Goal: Task Accomplishment & Management: Manage account settings

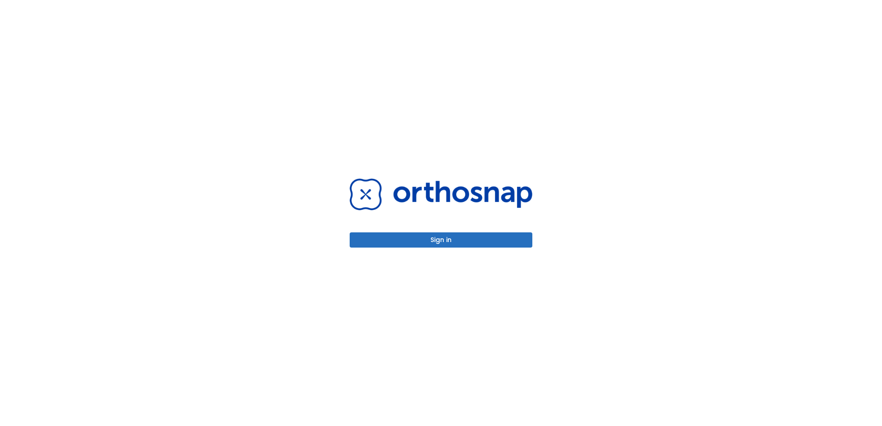
click at [433, 238] on button "Sign in" at bounding box center [441, 239] width 183 height 15
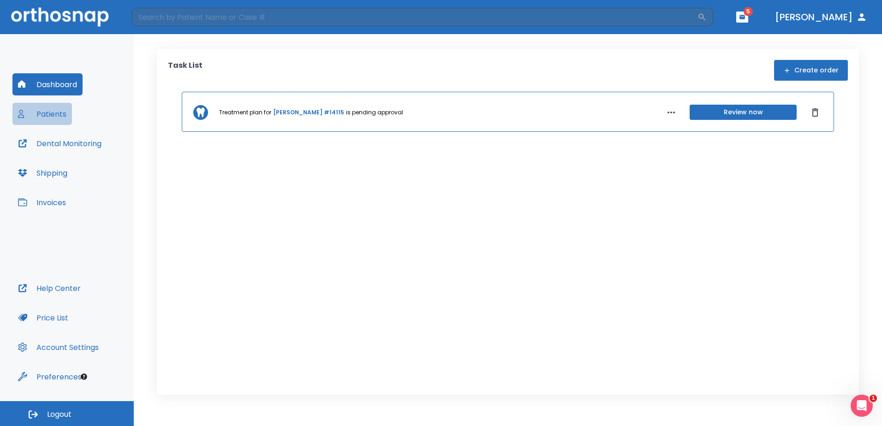
click at [58, 116] on button "Patients" at bounding box center [42, 114] width 60 height 22
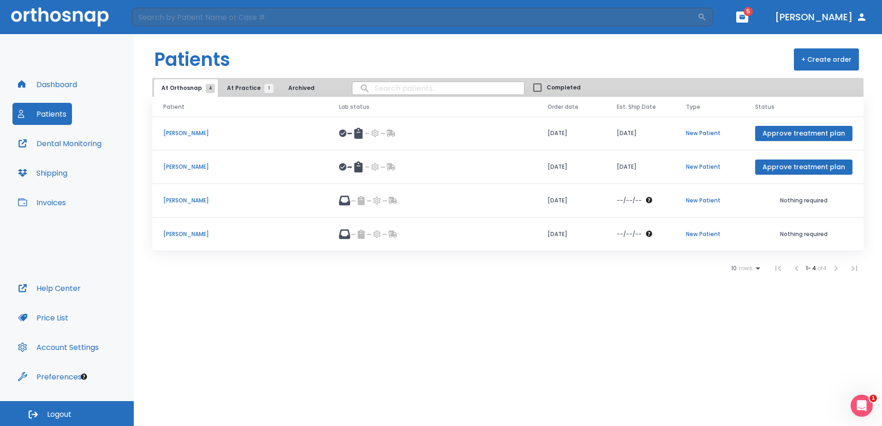
click at [195, 140] on td "[PERSON_NAME]" at bounding box center [240, 134] width 176 height 34
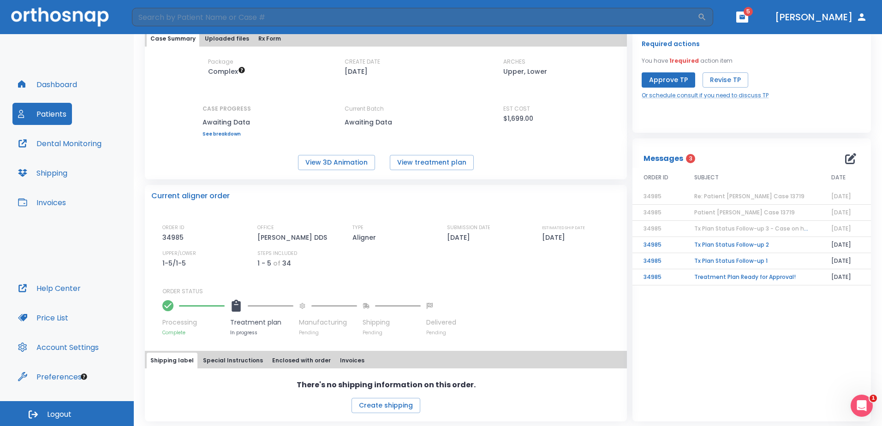
scroll to position [59, 0]
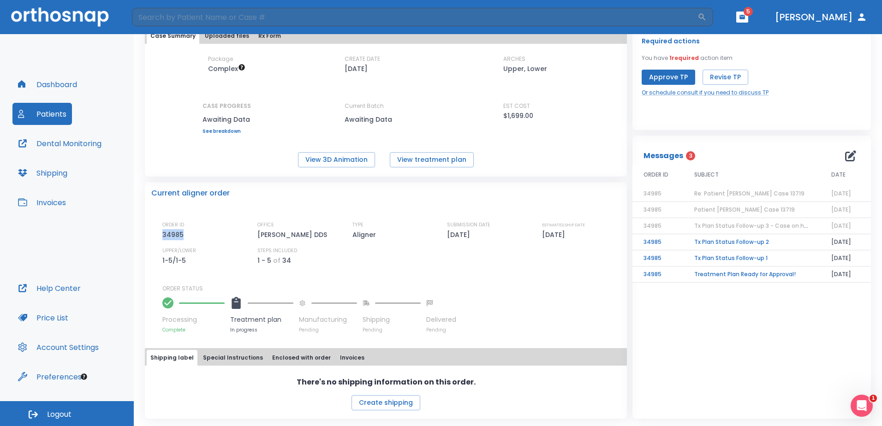
drag, startPoint x: 164, startPoint y: 234, endPoint x: 190, endPoint y: 238, distance: 26.2
click at [190, 238] on div "ORDER ID 34985" at bounding box center [201, 230] width 78 height 19
copy p "34985"
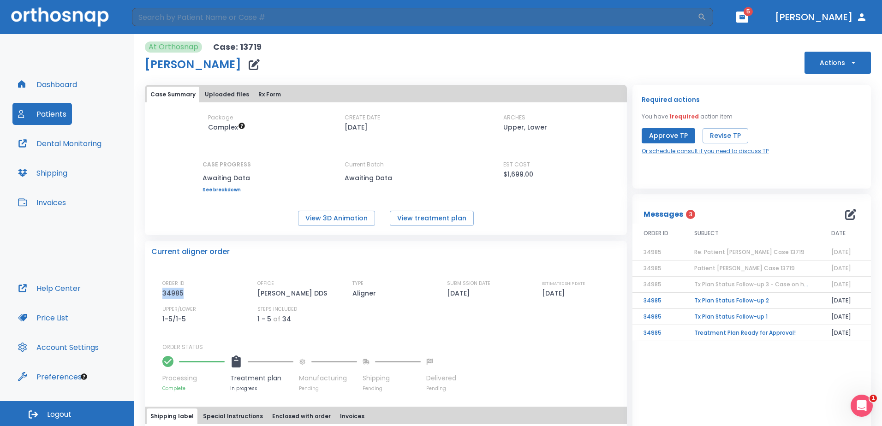
scroll to position [46, 0]
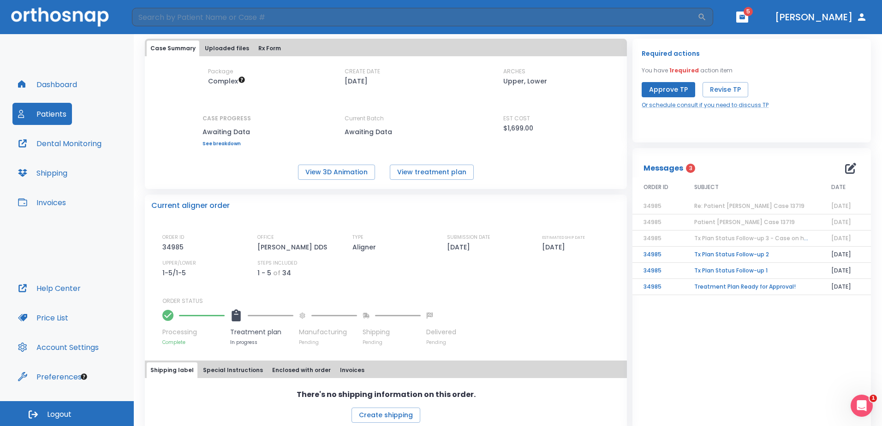
click at [718, 224] on span "Patient [PERSON_NAME] Case 13719" at bounding box center [744, 222] width 101 height 8
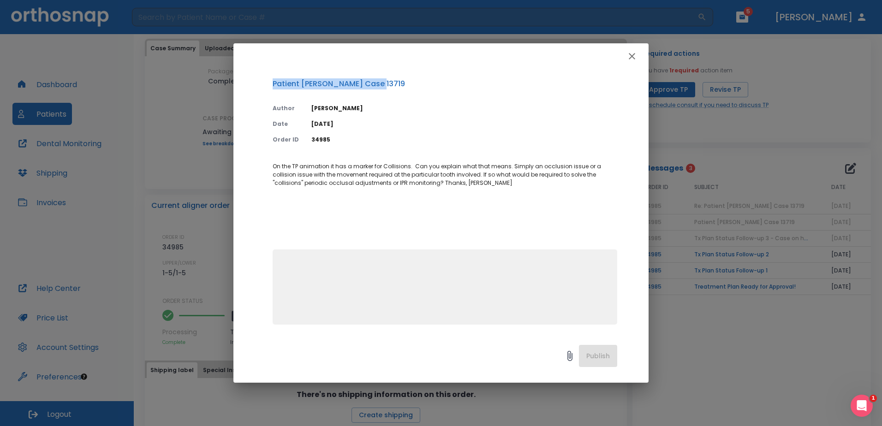
drag, startPoint x: 273, startPoint y: 83, endPoint x: 371, endPoint y: 83, distance: 98.7
click at [371, 83] on p "Patient [PERSON_NAME] Case 13719" at bounding box center [445, 83] width 345 height 11
copy p "Patient [PERSON_NAME] Case 13719"
drag, startPoint x: 318, startPoint y: 277, endPoint x: 322, endPoint y: 272, distance: 5.9
click at [321, 274] on textarea at bounding box center [445, 291] width 334 height 64
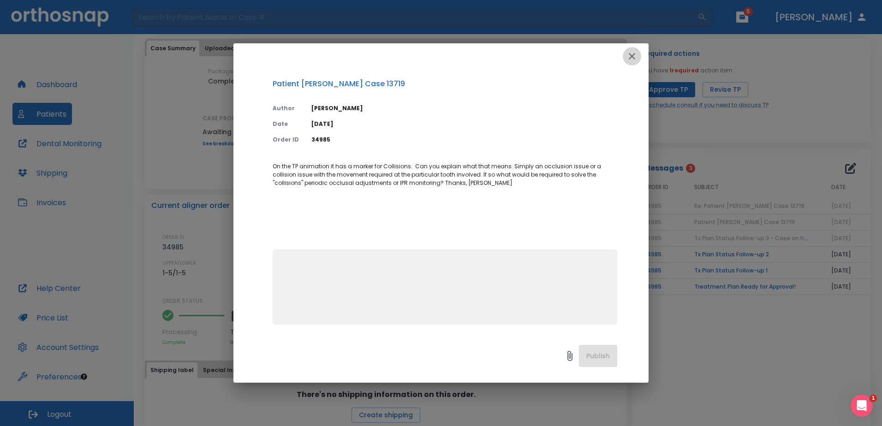
click at [624, 55] on button "button" at bounding box center [632, 56] width 18 height 18
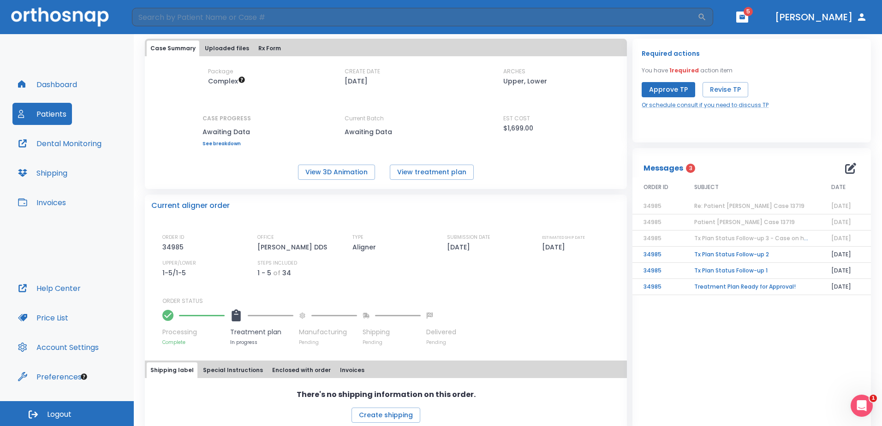
click at [720, 223] on span "Patient [PERSON_NAME] Case 13719" at bounding box center [744, 222] width 101 height 8
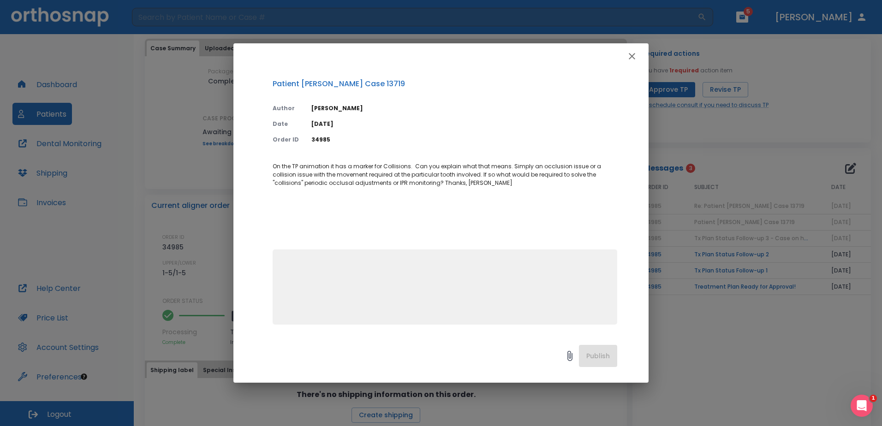
click at [715, 237] on div "Patient [PERSON_NAME] Case 13719 Author [PERSON_NAME] Date [DATE] Order ID 3498…" at bounding box center [441, 213] width 882 height 426
click at [628, 52] on icon "button" at bounding box center [631, 56] width 11 height 11
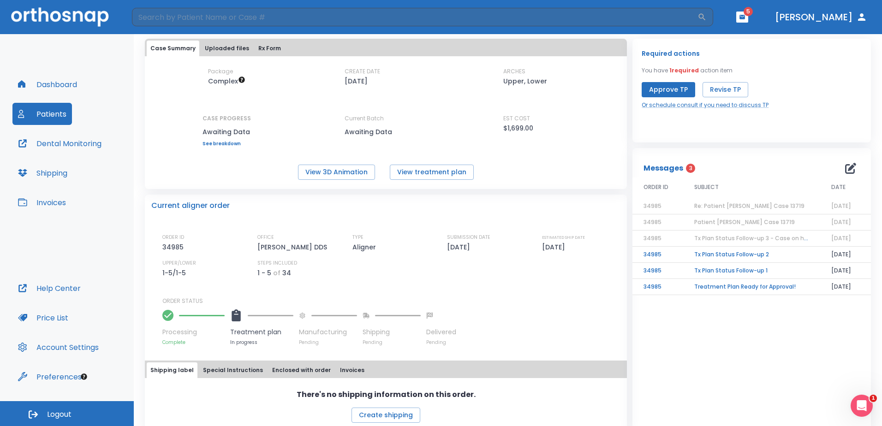
click at [716, 237] on span "Tx Plan Status Follow-up 3 - Case on hold" at bounding box center [753, 238] width 119 height 8
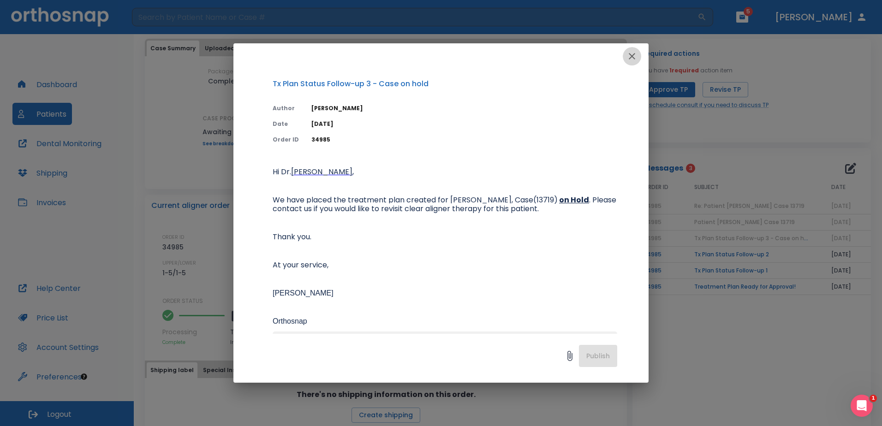
click at [631, 57] on icon "button" at bounding box center [632, 56] width 6 height 6
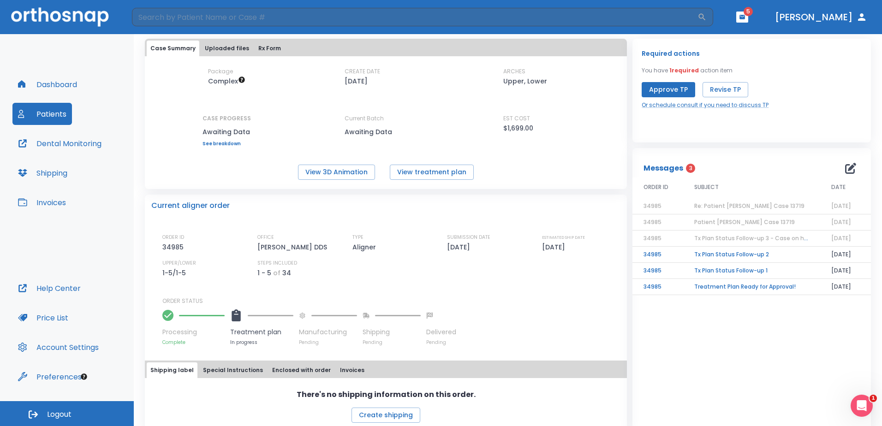
click at [718, 254] on td "Tx Plan Status Follow-up 2" at bounding box center [751, 255] width 137 height 16
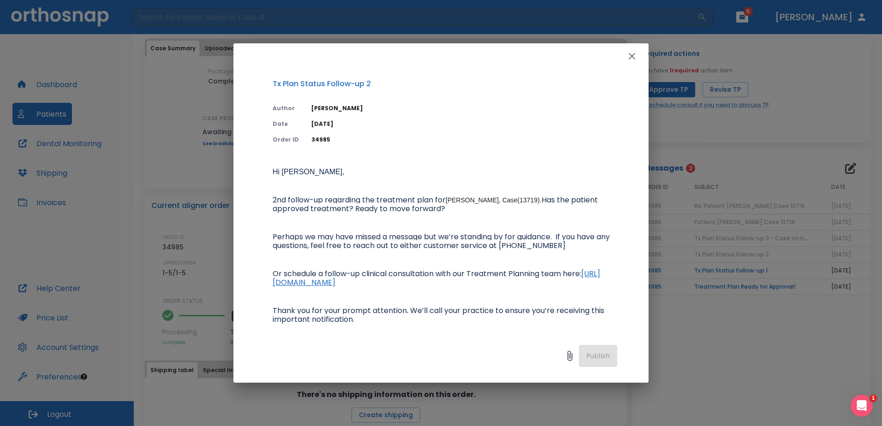
click at [628, 57] on icon "button" at bounding box center [631, 56] width 11 height 11
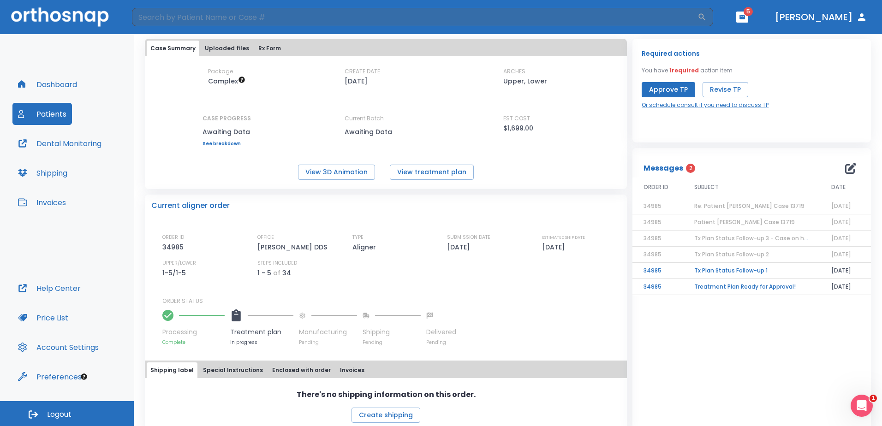
click at [698, 285] on td "Treatment Plan Ready for Approval!" at bounding box center [751, 287] width 137 height 16
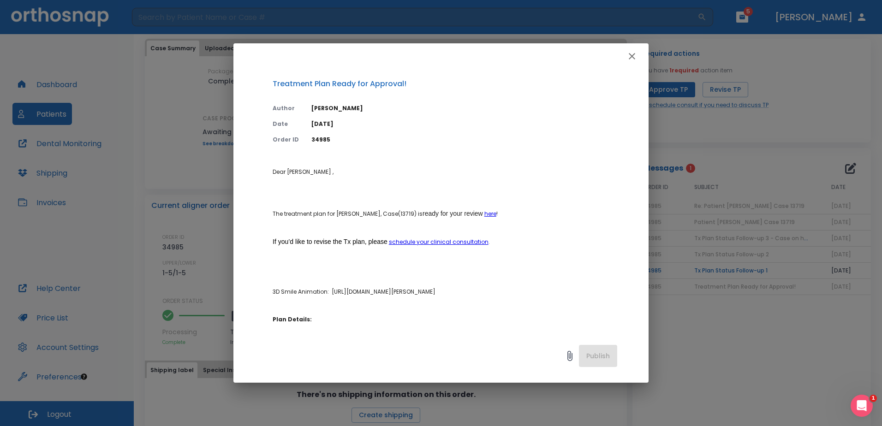
click at [631, 55] on icon "button" at bounding box center [631, 56] width 11 height 11
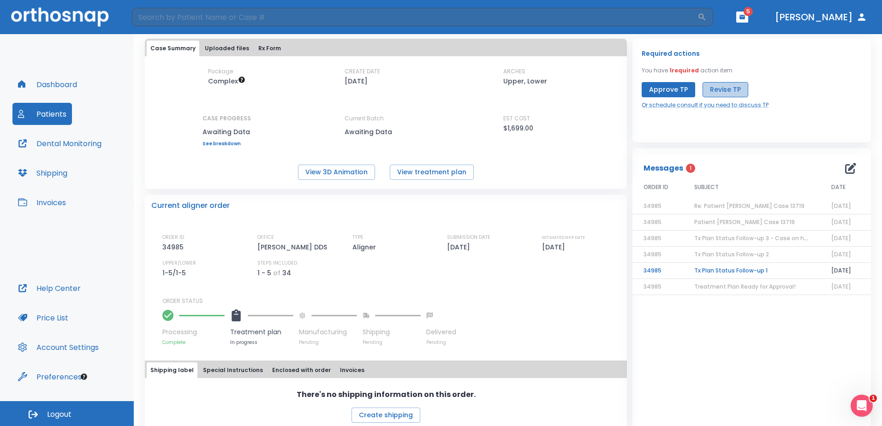
click at [731, 90] on button "Revise TP" at bounding box center [726, 89] width 46 height 15
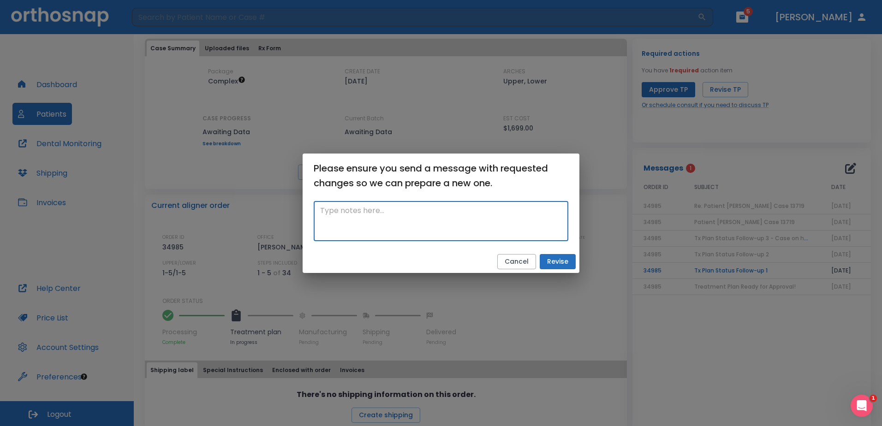
click at [343, 213] on textarea at bounding box center [441, 221] width 242 height 32
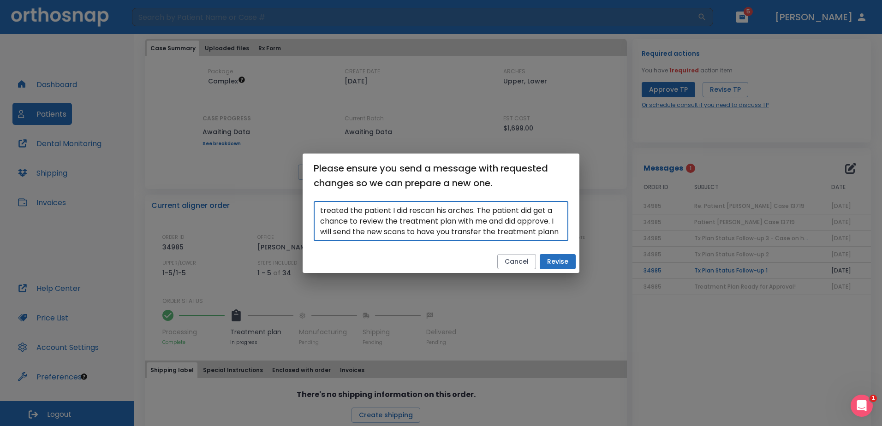
scroll to position [32, 0]
click at [518, 232] on textarea "Patient had to have some restorative treatment on the lower arch to repair a br…" at bounding box center [441, 221] width 242 height 32
click at [544, 231] on textarea "Patient had to have some restorative treatment on the lower arch to repair a br…" at bounding box center [441, 221] width 242 height 32
type textarea "Patient had to have some restorative treatment on the lower arch to repair a br…"
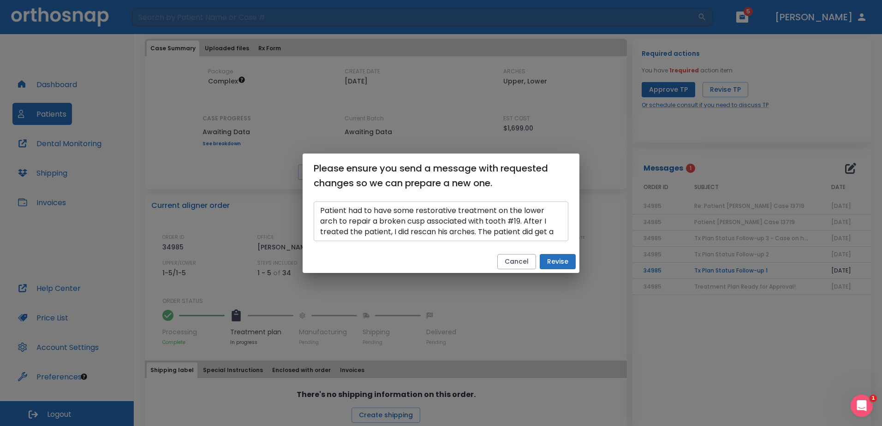
drag, startPoint x: 320, startPoint y: 210, endPoint x: 350, endPoint y: 215, distance: 30.3
click at [367, 220] on div "Patient had to have some restorative treatment on the lower arch to repair a br…" at bounding box center [441, 222] width 255 height 40
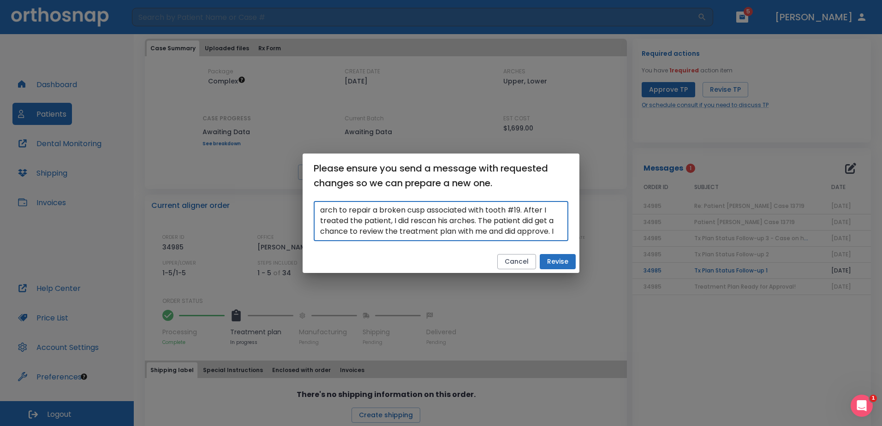
scroll to position [64, 0]
drag, startPoint x: 320, startPoint y: 209, endPoint x: 491, endPoint y: 231, distance: 172.5
click at [493, 234] on textarea "Patient had to have some restorative treatment on the lower arch to repair a br…" at bounding box center [441, 221] width 242 height 32
drag, startPoint x: 491, startPoint y: 228, endPoint x: 386, endPoint y: 256, distance: 109.2
click at [386, 256] on div "Cancel Revise" at bounding box center [441, 261] width 277 height 23
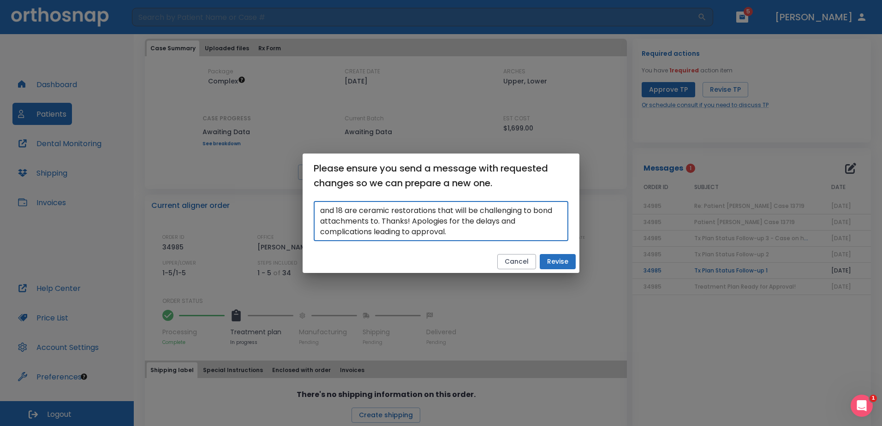
drag, startPoint x: 325, startPoint y: 209, endPoint x: 492, endPoint y: 233, distance: 168.3
click at [492, 234] on textarea "Patient had to have some restorative treatment on the lower arch to repair a br…" at bounding box center [441, 221] width 242 height 32
click at [551, 264] on button "Revise" at bounding box center [558, 261] width 36 height 15
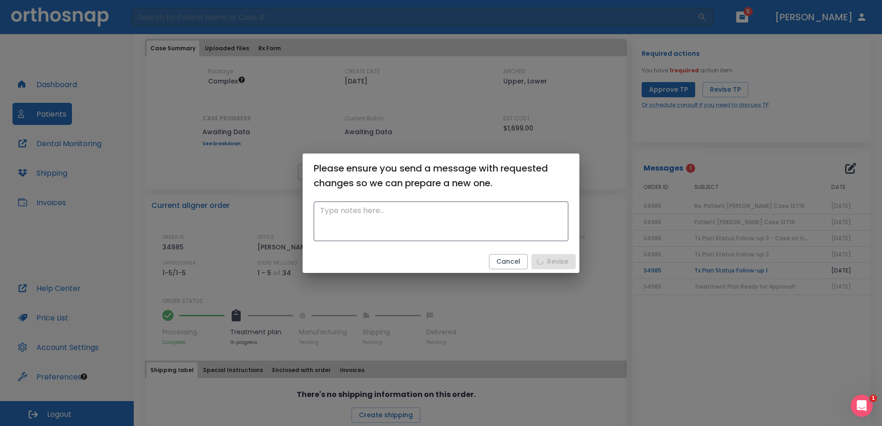
scroll to position [0, 0]
